Goal: Task Accomplishment & Management: Manage account settings

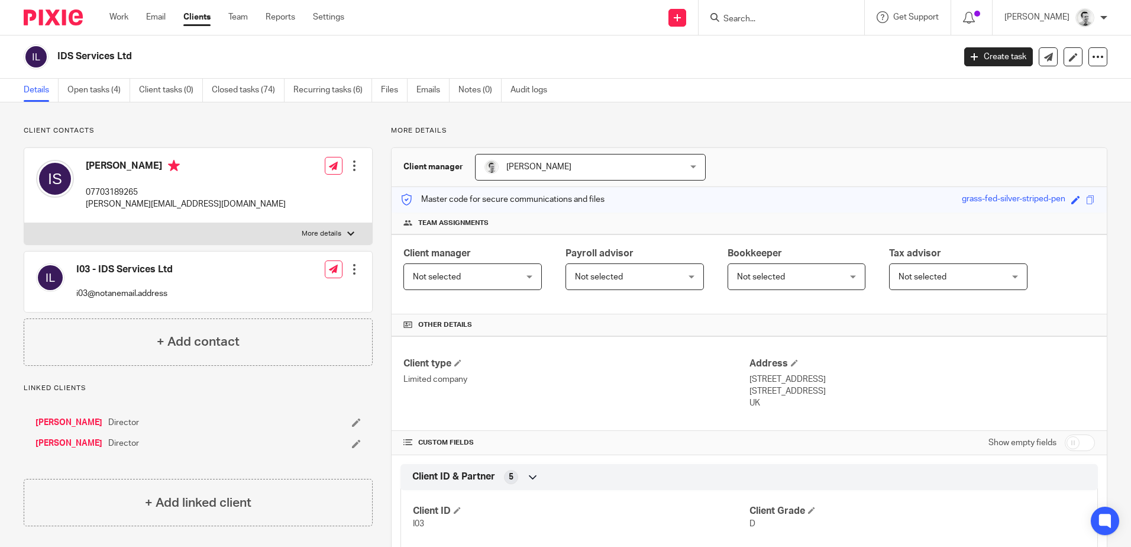
click at [736, 24] on input "Search" at bounding box center [776, 19] width 107 height 11
click at [128, 20] on link "Work" at bounding box center [118, 17] width 19 height 12
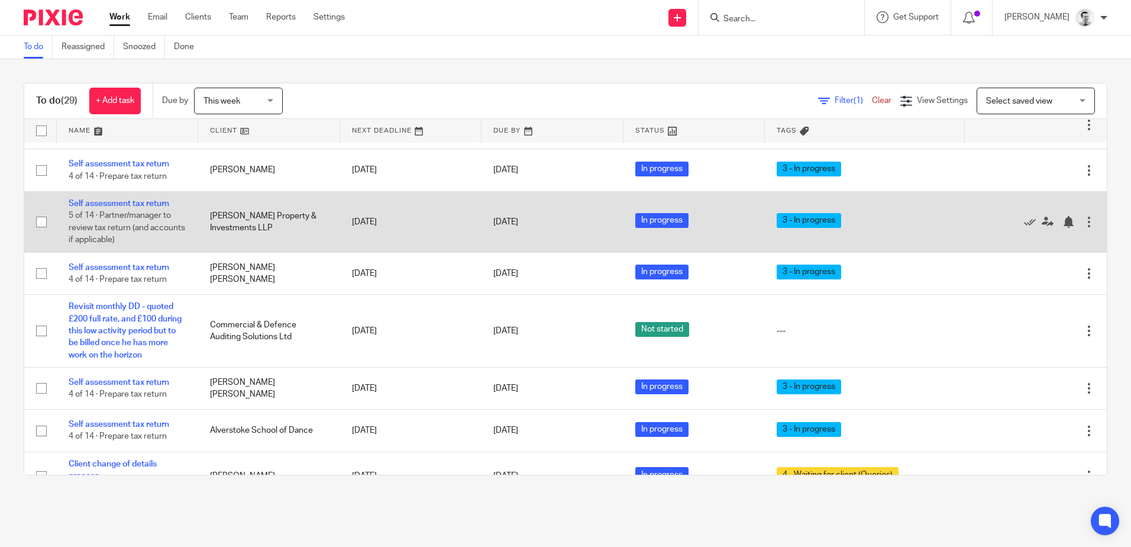
scroll to position [237, 0]
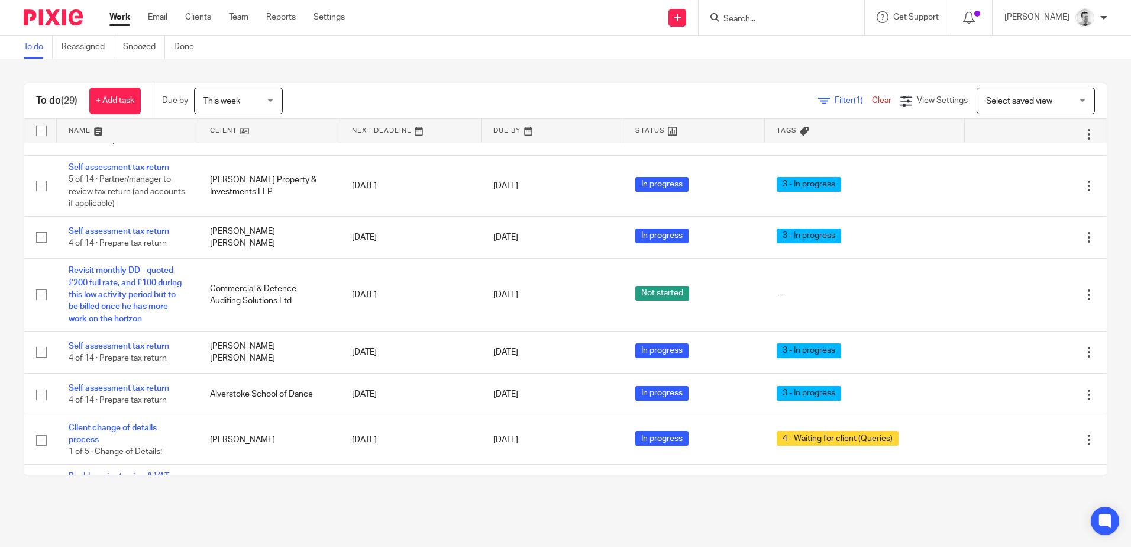
click at [769, 21] on input "Search" at bounding box center [776, 19] width 107 height 11
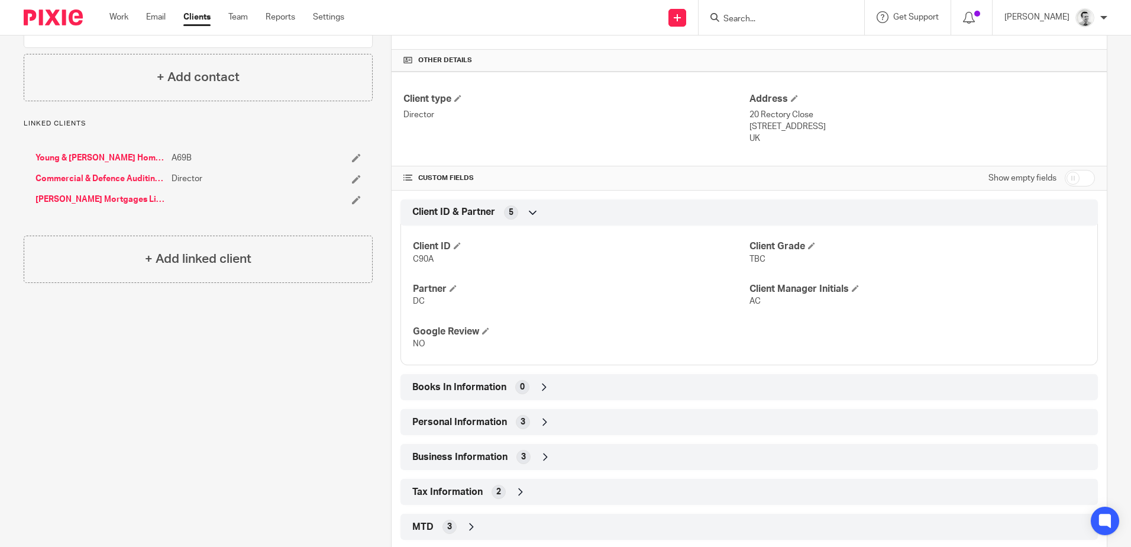
scroll to position [296, 0]
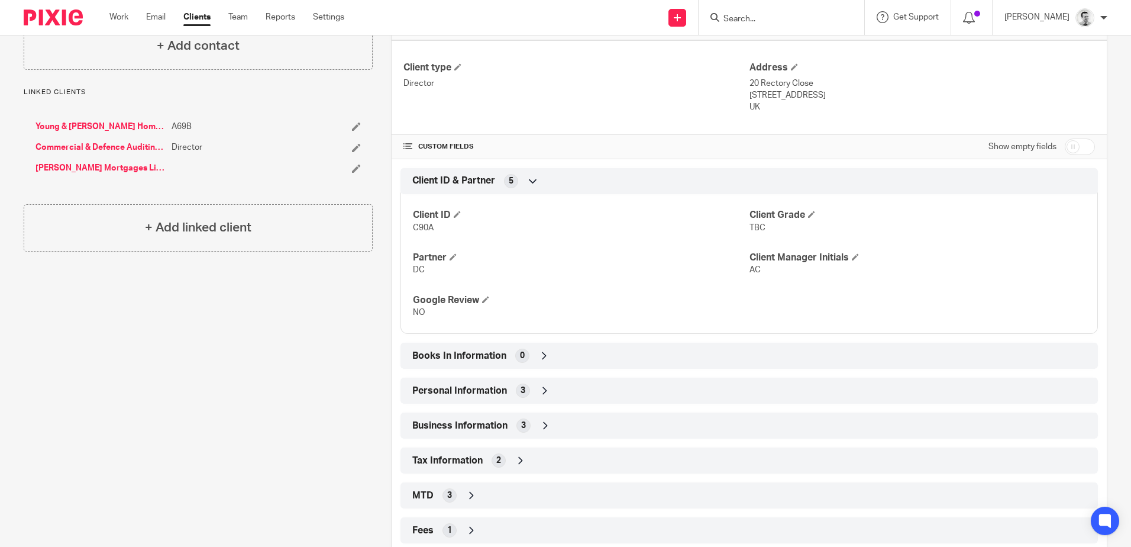
click at [556, 389] on div "Personal Information 3" at bounding box center [750, 391] width 680 height 20
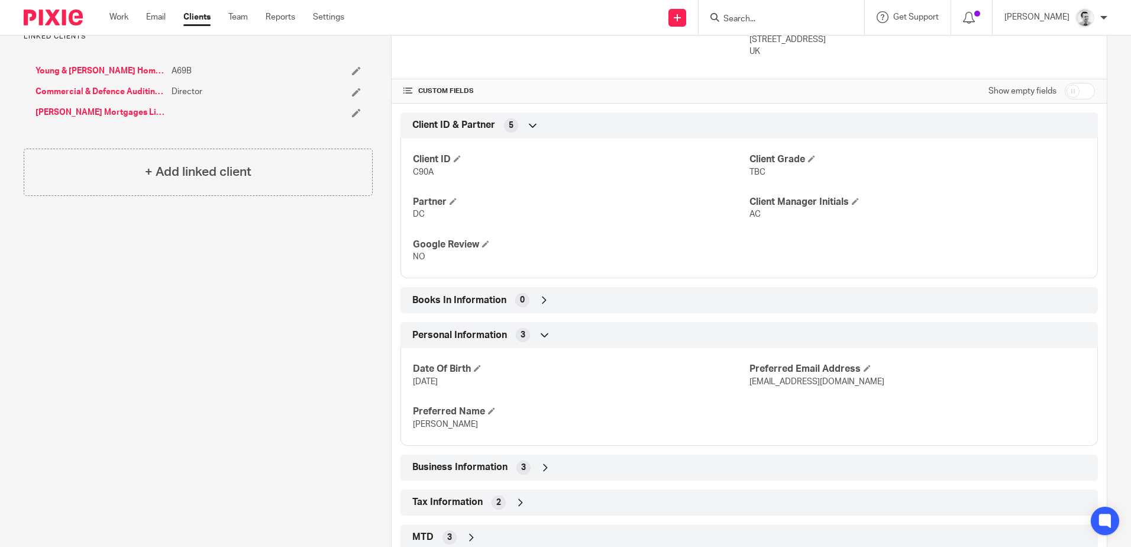
scroll to position [355, 0]
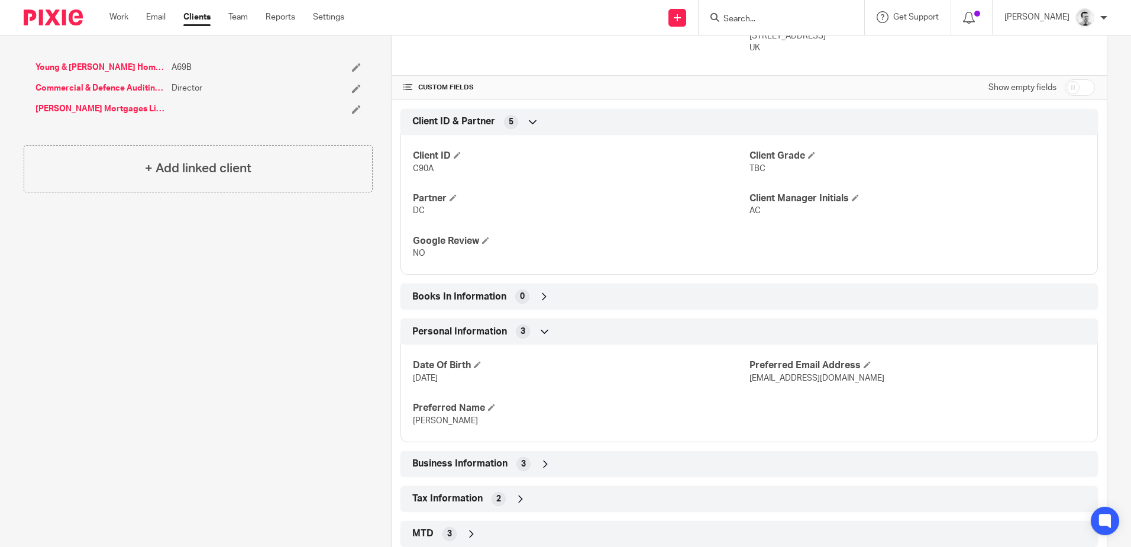
drag, startPoint x: 414, startPoint y: 378, endPoint x: 481, endPoint y: 382, distance: 67.0
click at [481, 382] on p "28 May 1975" at bounding box center [581, 378] width 336 height 12
click at [482, 382] on p "28 May 1975" at bounding box center [581, 378] width 336 height 12
click at [564, 367] on h4 "Date Of Birth" at bounding box center [581, 365] width 336 height 12
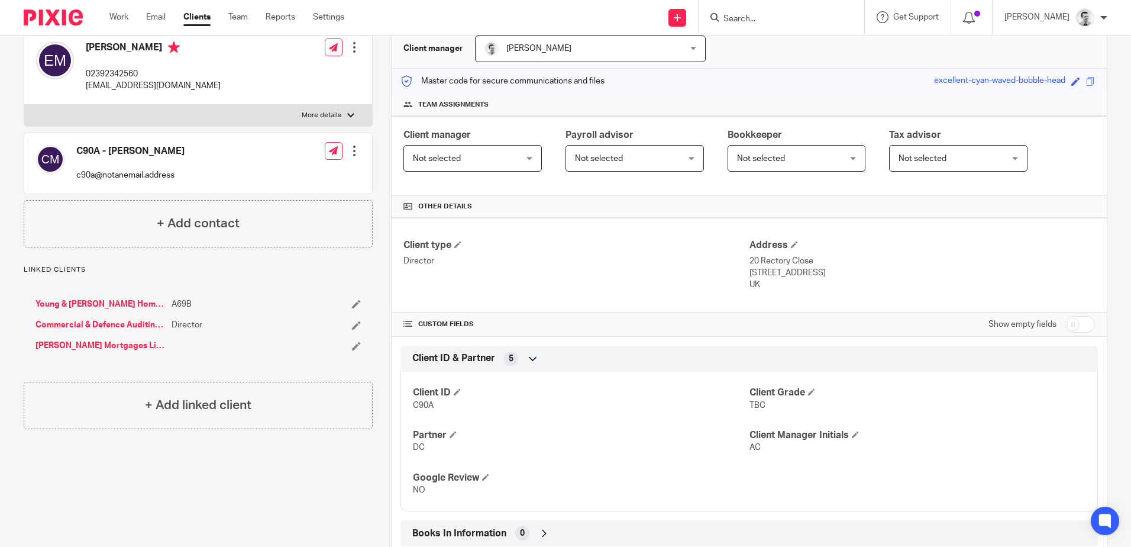
scroll to position [458, 0]
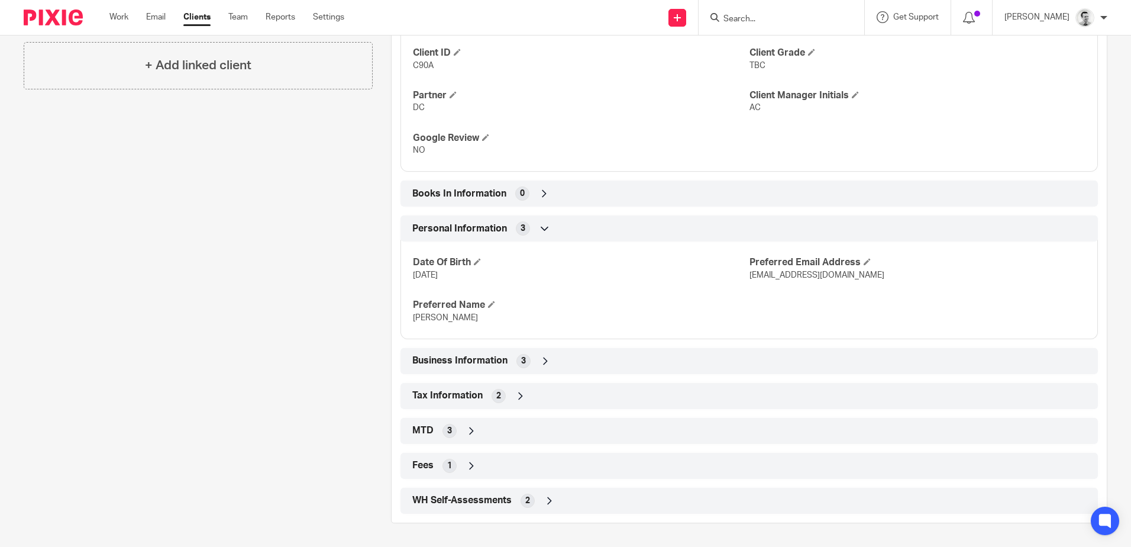
click at [530, 395] on div "Tax Information 2" at bounding box center [750, 396] width 680 height 20
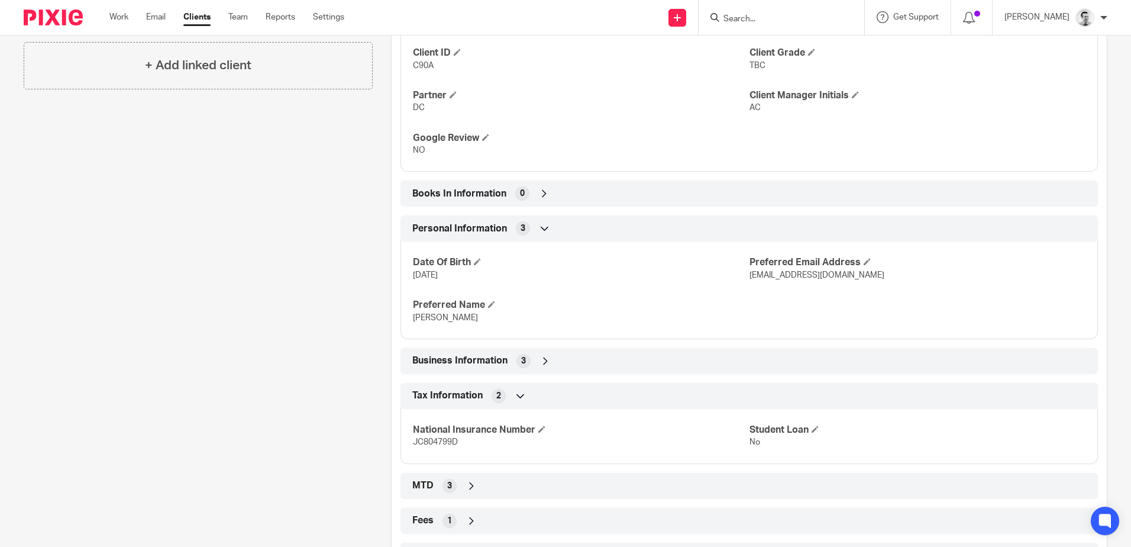
click at [433, 445] on span "JC804799D" at bounding box center [435, 442] width 45 height 8
copy span "JC804799D"
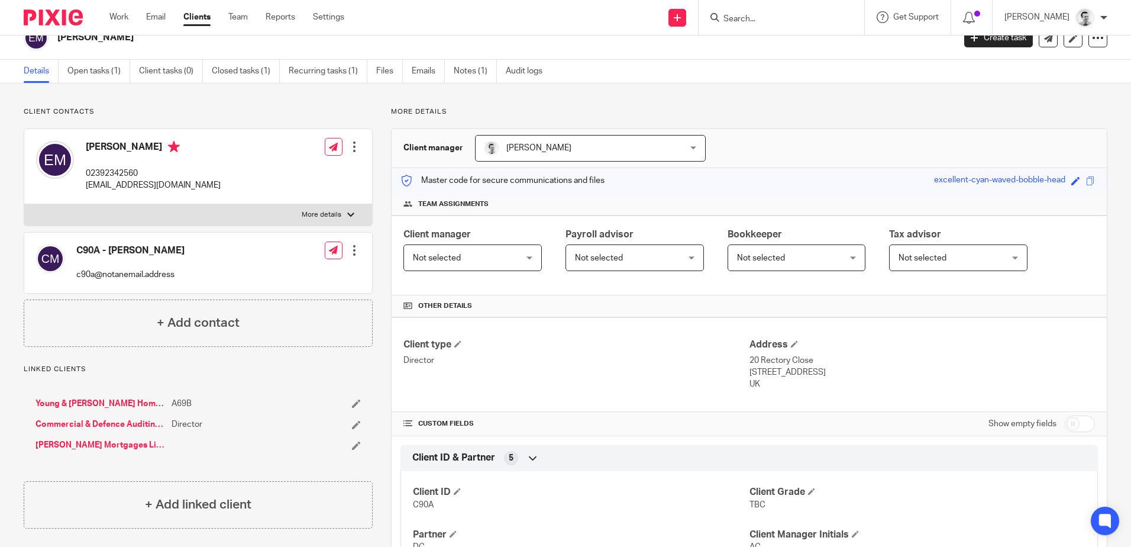
scroll to position [0, 0]
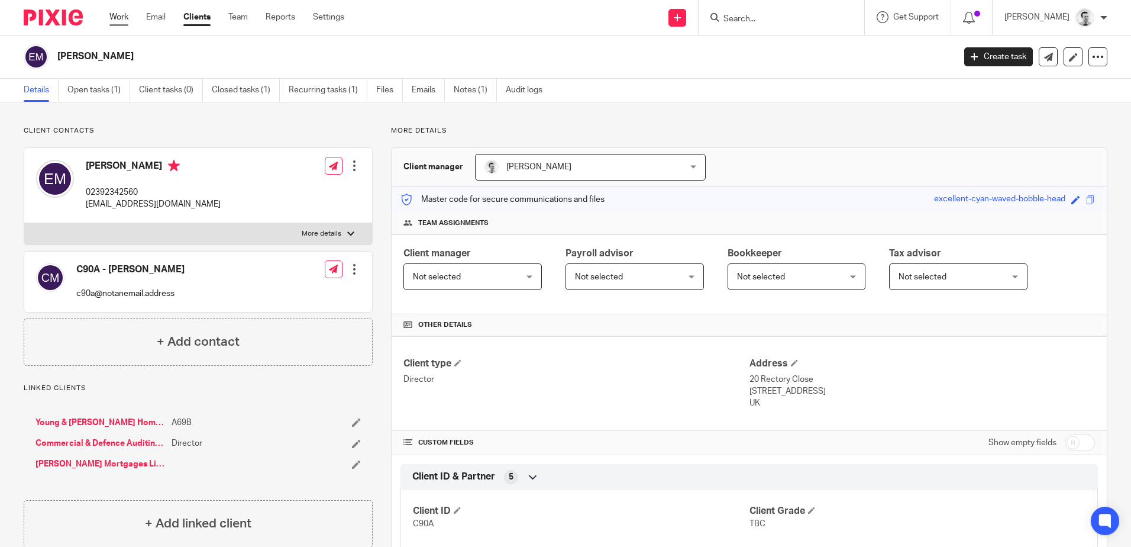
click at [121, 17] on link "Work" at bounding box center [118, 17] width 19 height 12
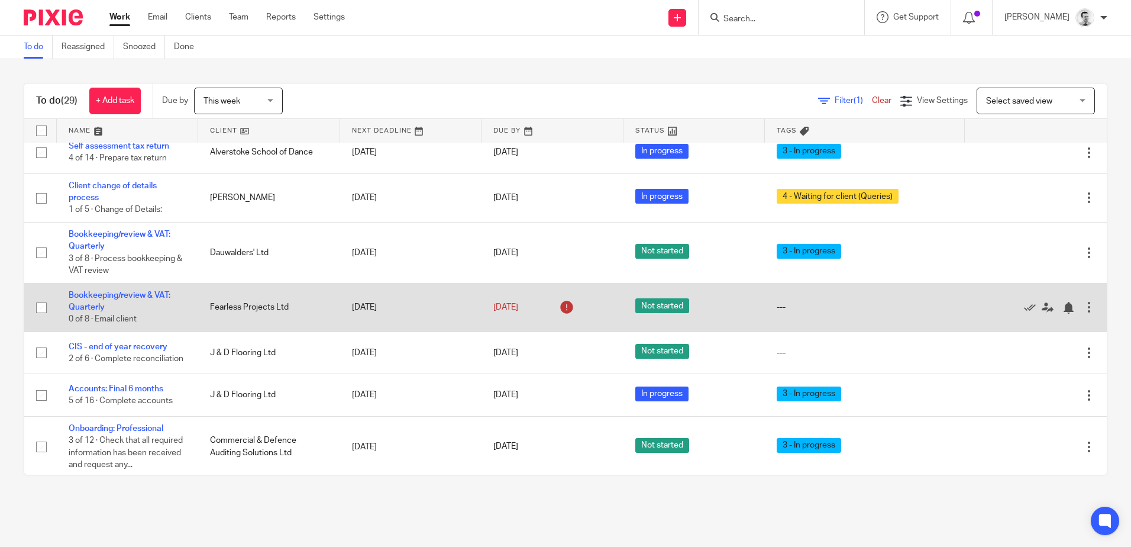
scroll to position [533, 0]
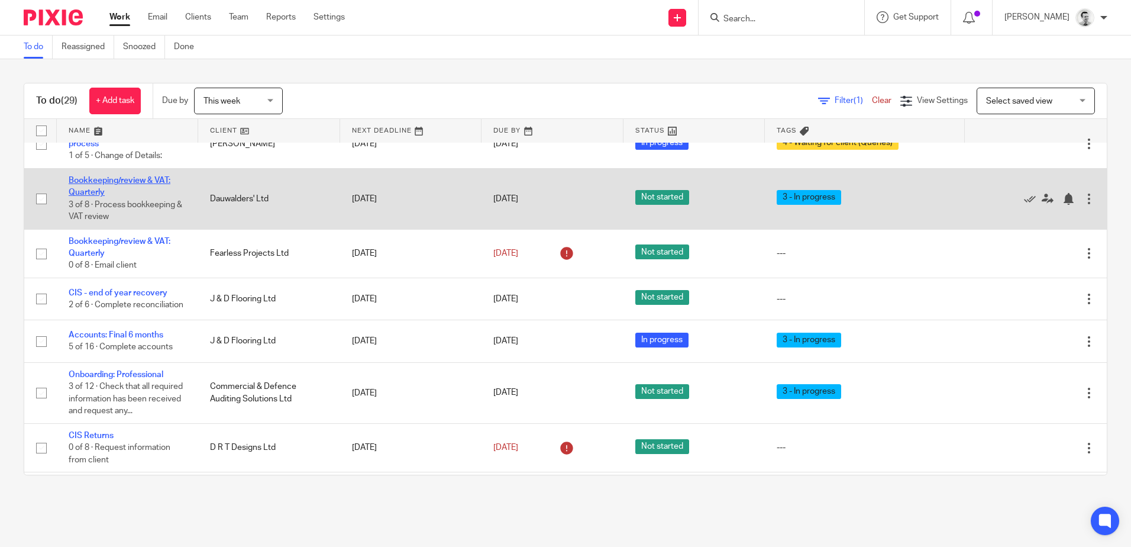
click at [145, 176] on link "Bookkeeping/review & VAT: Quarterly" at bounding box center [120, 186] width 102 height 20
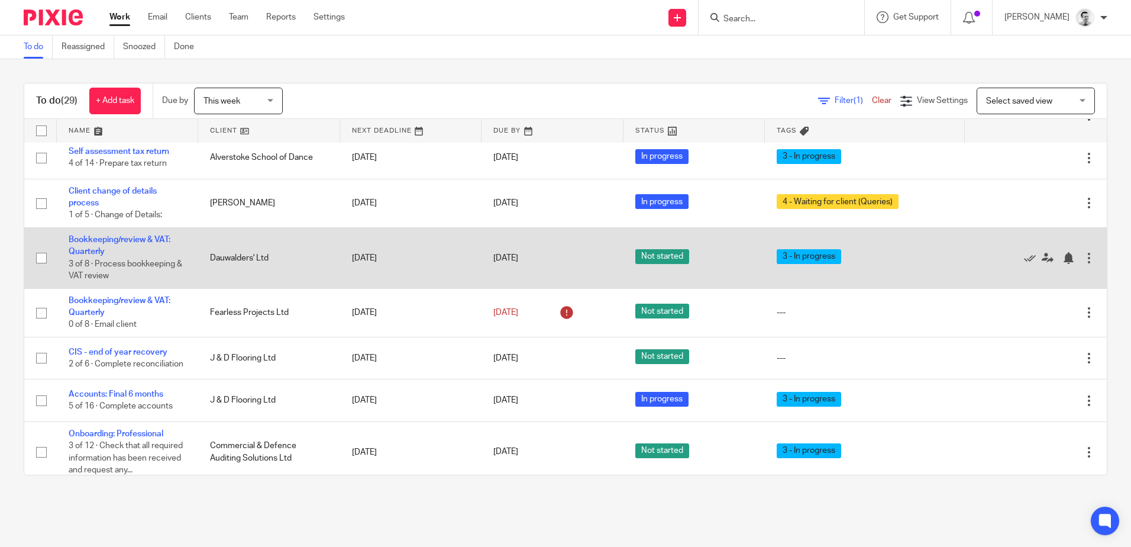
scroll to position [533, 0]
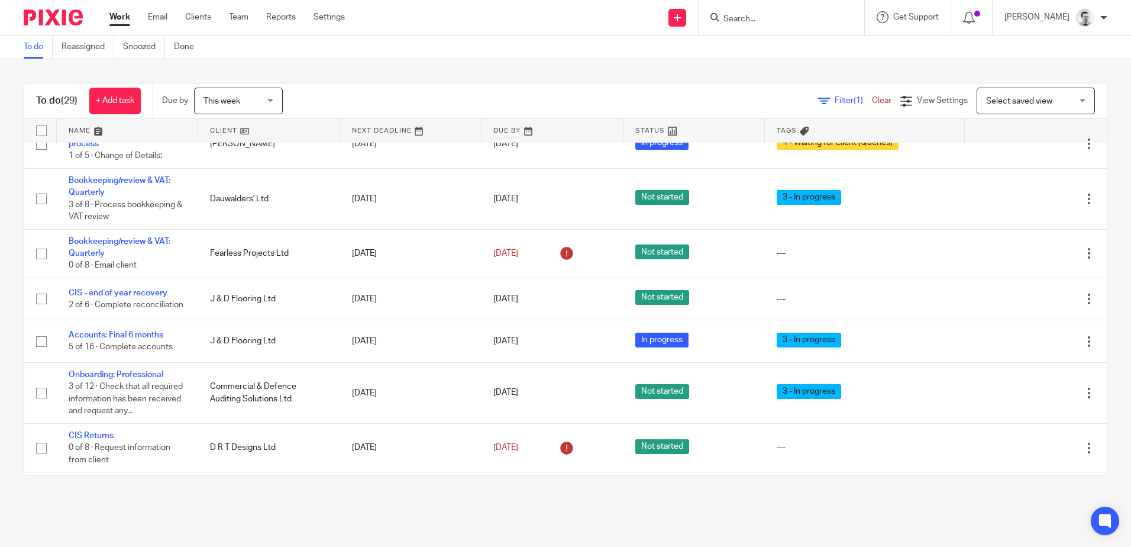
click at [758, 20] on input "Search" at bounding box center [776, 19] width 107 height 11
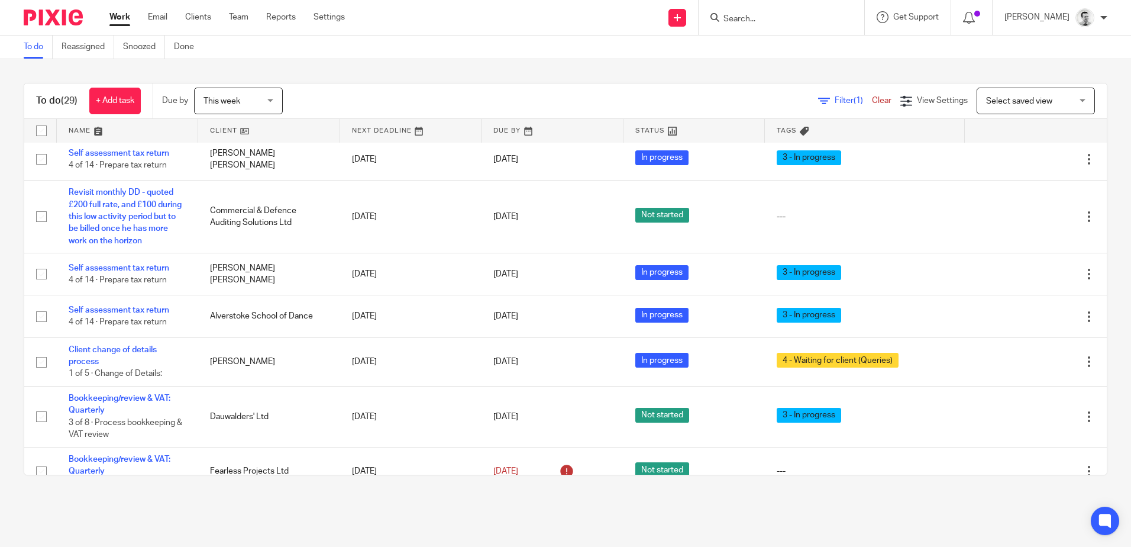
scroll to position [59, 0]
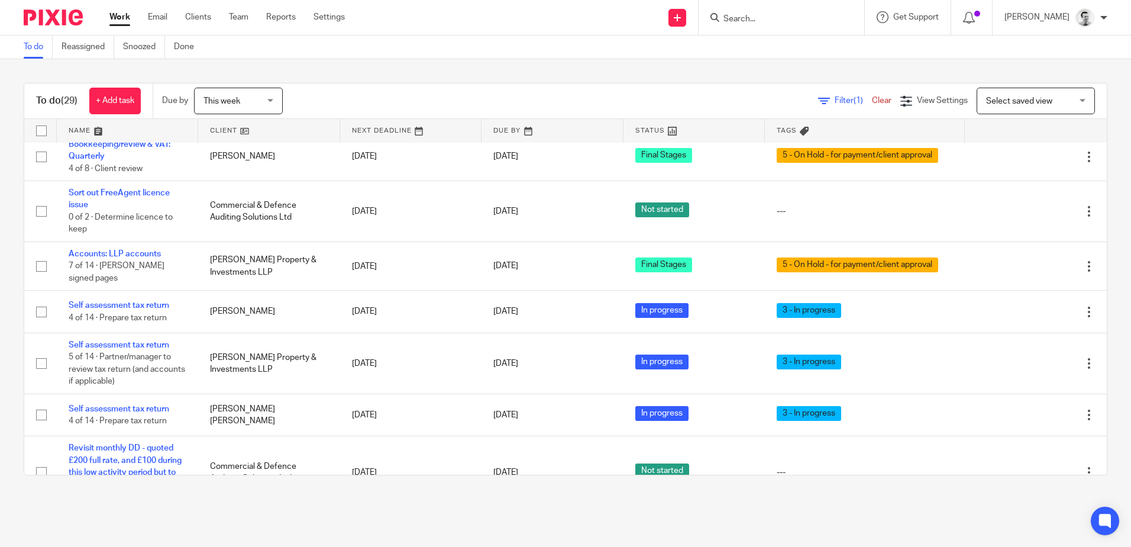
click at [81, 129] on link at bounding box center [127, 131] width 141 height 24
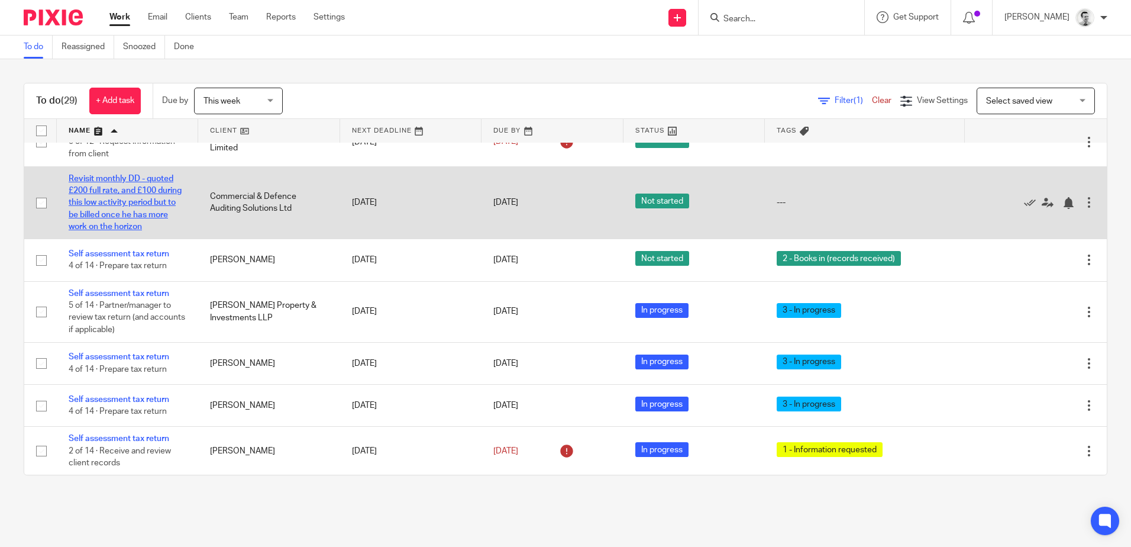
scroll to position [1006, 0]
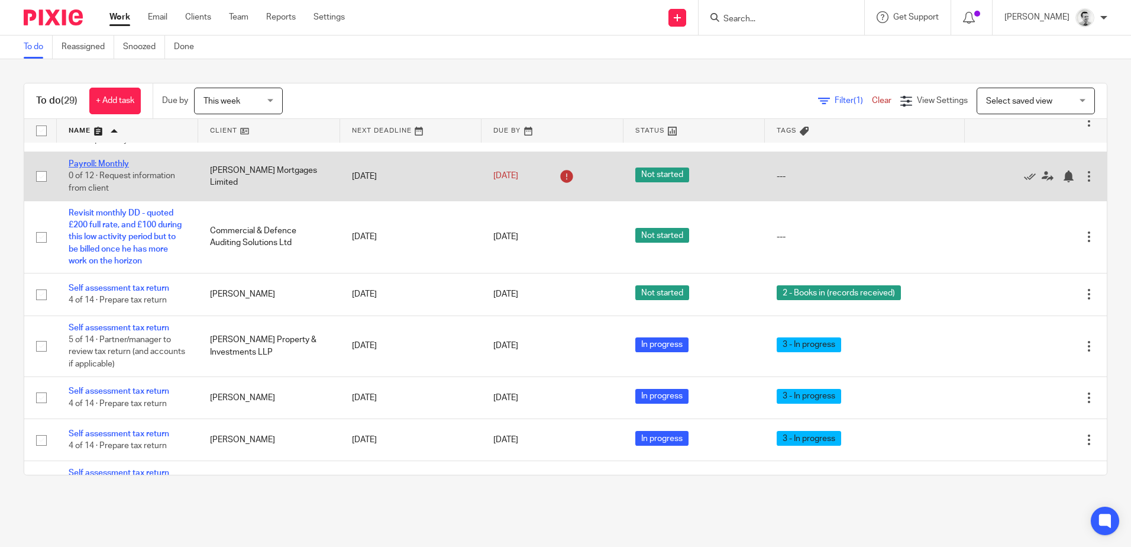
click at [108, 163] on link "Payroll: Monthly" at bounding box center [99, 164] width 60 height 8
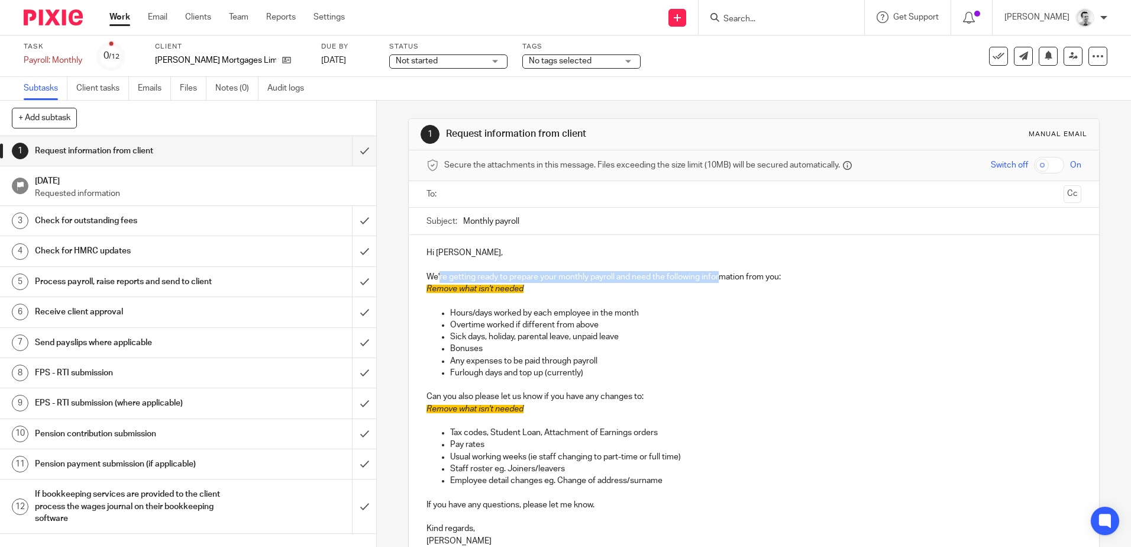
drag, startPoint x: 437, startPoint y: 273, endPoint x: 718, endPoint y: 278, distance: 280.5
click at [718, 278] on p "We're getting ready to prepare your monthly payroll and need the following info…" at bounding box center [754, 277] width 654 height 12
drag, startPoint x: 771, startPoint y: 276, endPoint x: 795, endPoint y: 276, distance: 23.7
click at [795, 276] on p "We're getting ready to prepare your monthly payroll and need the following info…" at bounding box center [754, 277] width 654 height 12
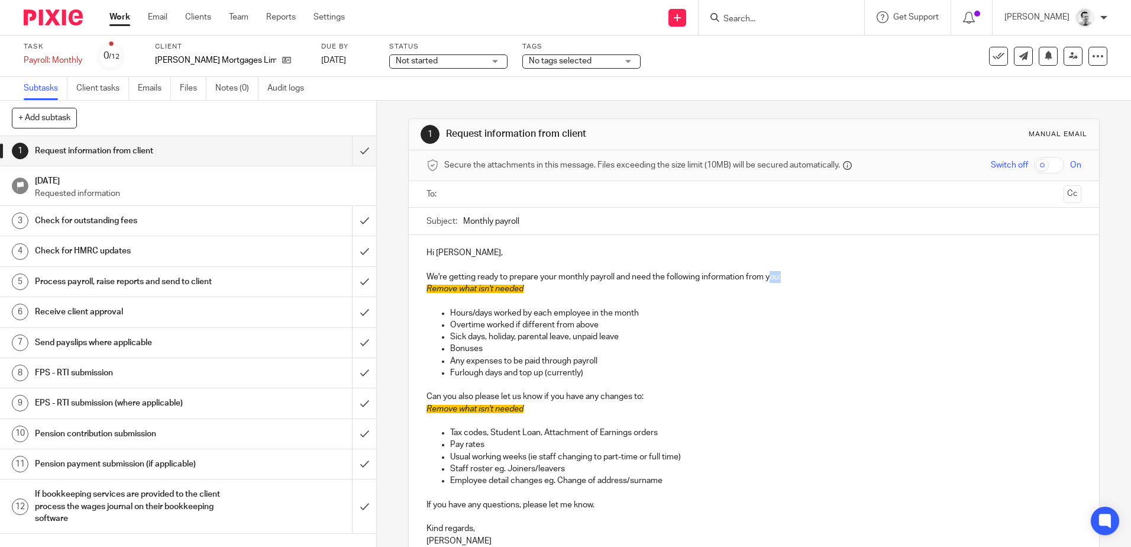
click at [795, 276] on p "We're getting ready to prepare your monthly payroll and need the following info…" at bounding box center [754, 277] width 654 height 12
click at [423, 62] on span "Not started" at bounding box center [417, 61] width 42 height 8
click at [756, 63] on div "Task Payroll: Monthly Save Payroll: Monthly 0 /12 Client Anna Marrufo Mortgages…" at bounding box center [476, 56] width 904 height 28
click at [423, 60] on span "Not started" at bounding box center [417, 61] width 42 height 8
click at [703, 69] on div "Task Payroll: Monthly Save Payroll: Monthly 0 /12 Client Anna Marrufo Mortgages…" at bounding box center [476, 56] width 904 height 28
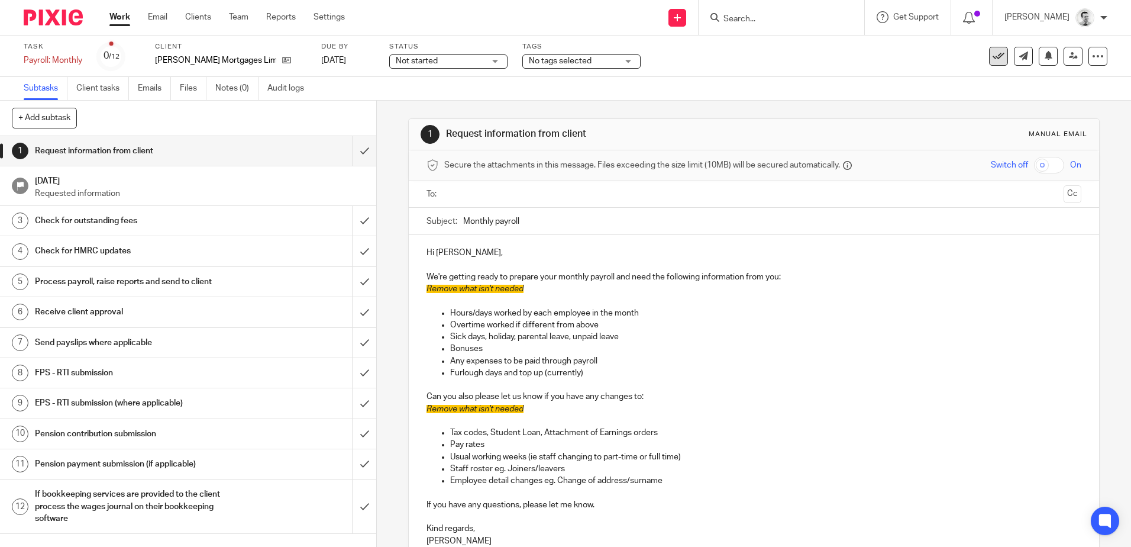
click at [993, 56] on icon at bounding box center [999, 56] width 12 height 12
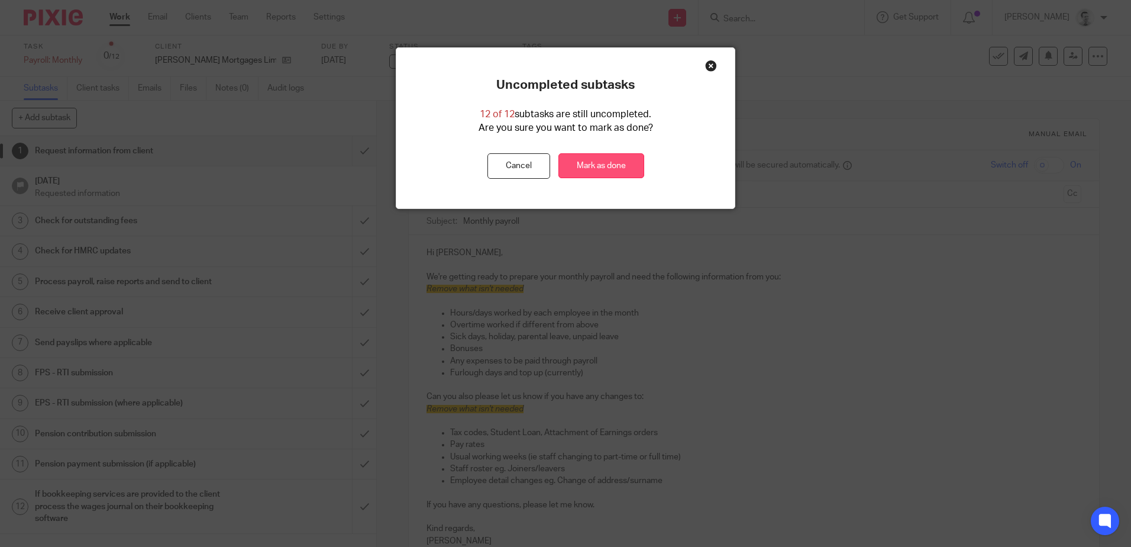
click at [607, 162] on link "Mark as done" at bounding box center [602, 165] width 86 height 25
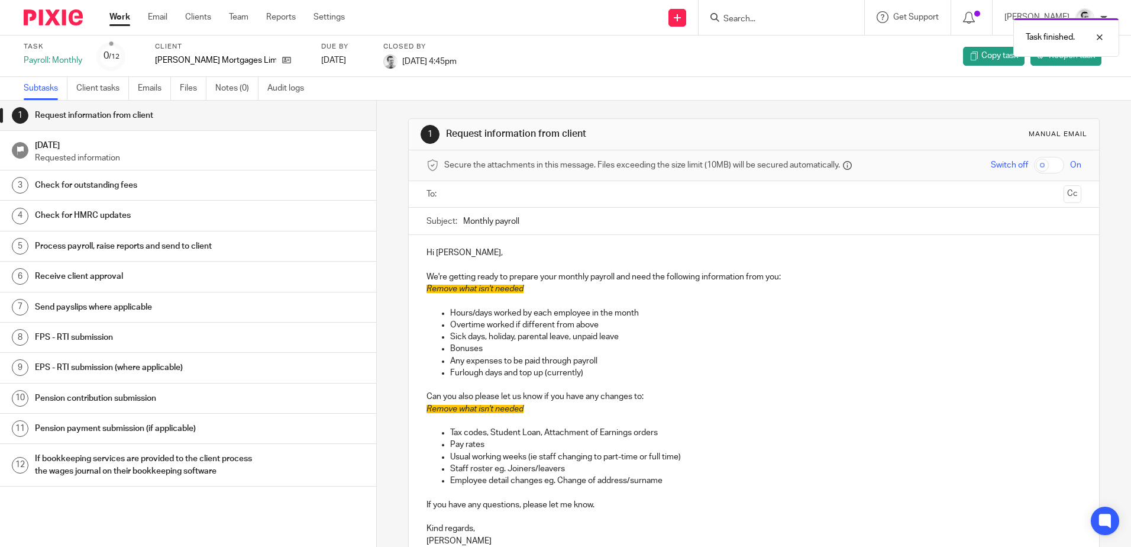
click at [122, 18] on link "Work" at bounding box center [119, 17] width 21 height 12
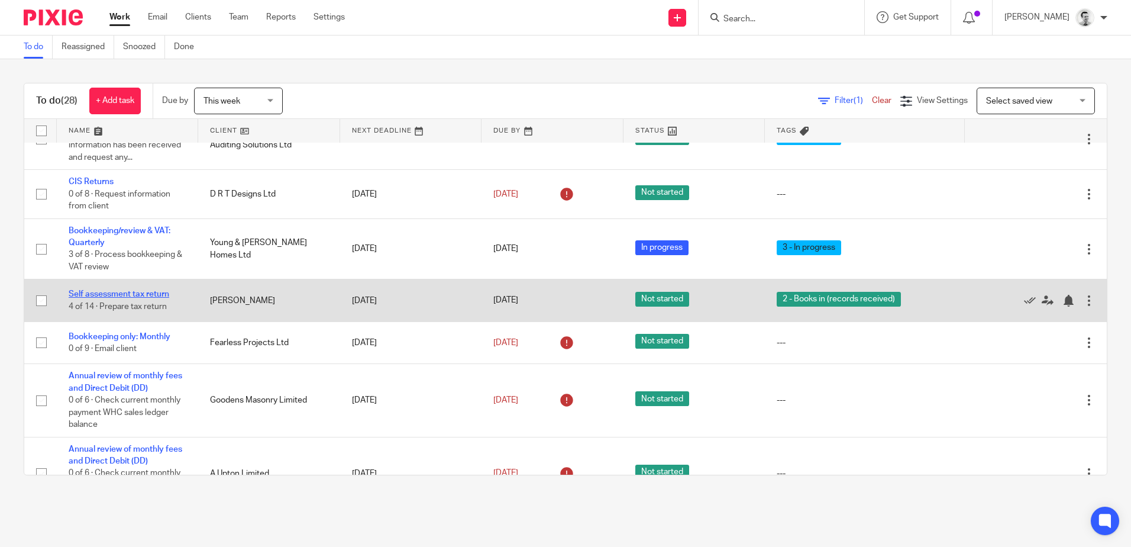
scroll to position [1124, 0]
